Goal: Find specific page/section

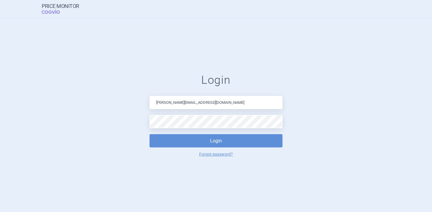
click at [149, 134] on button "Login" at bounding box center [215, 140] width 133 height 13
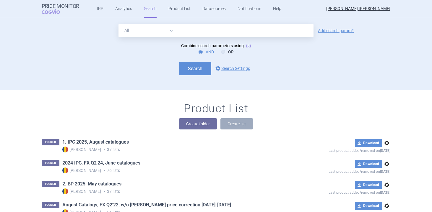
click at [120, 142] on link "1. IPC 2025, August catalogues" at bounding box center [95, 142] width 66 height 6
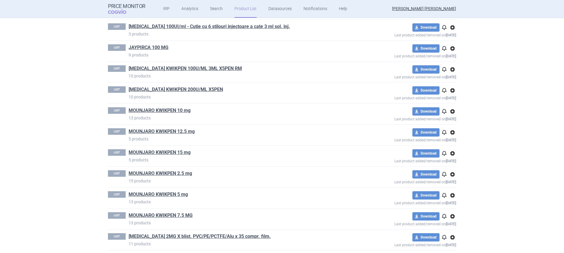
scroll to position [512, 0]
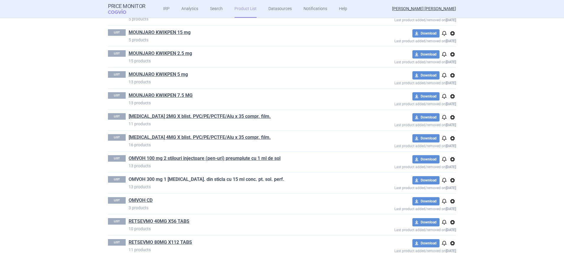
click at [182, 178] on link "OMVOH 300 mg 1 [MEDICAL_DATA]. din sticla cu 15 ml conc. pt. sol. perf." at bounding box center [207, 179] width 156 height 6
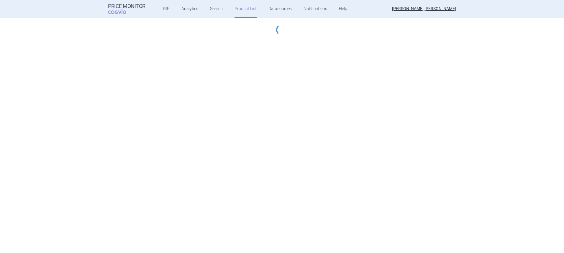
select select "hungary-included"
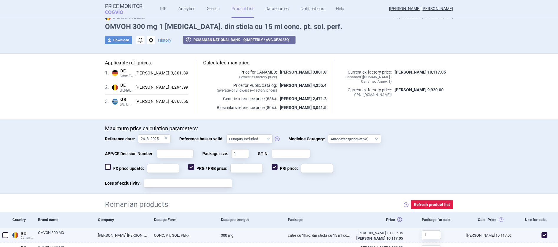
scroll to position [22, 0]
